Goal: Information Seeking & Learning: Learn about a topic

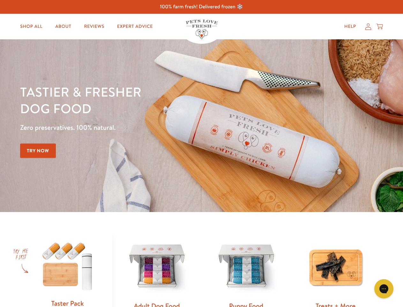
click at [202, 153] on div "Tastier & fresher dog food Zero preservatives. 100% natural. Try Now" at bounding box center [141, 125] width 242 height 84
click at [384, 288] on icon "Gorgias live chat" at bounding box center [384, 288] width 6 height 6
